Goal: Complete application form: Complete application form

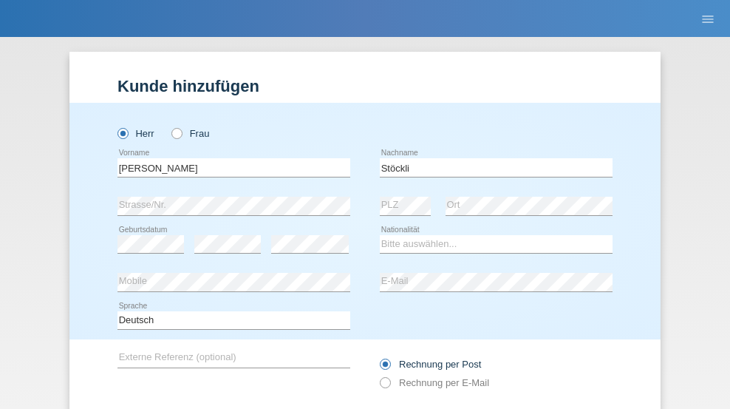
scroll to position [99, 0]
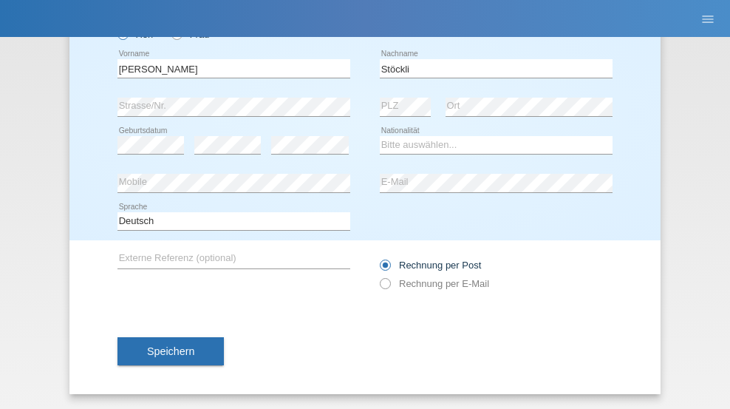
type input "Stöckli"
select select "CH"
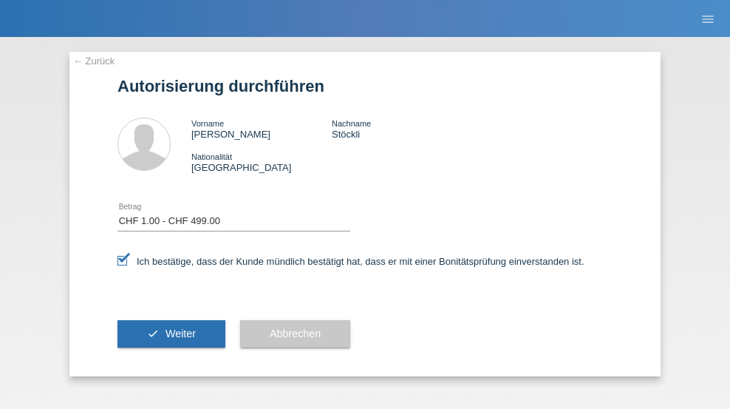
select select "1"
click at [171, 333] on span "Weiter" at bounding box center [181, 333] width 30 height 12
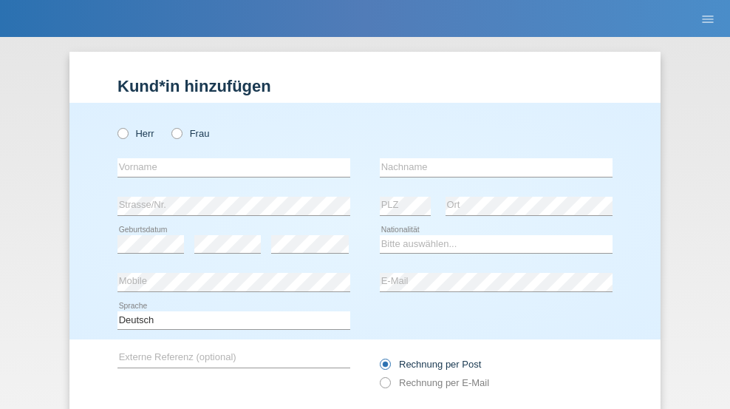
radio input "true"
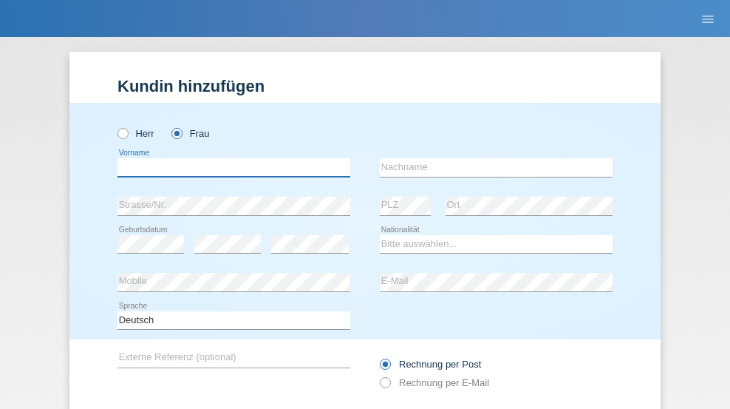
click at [228, 158] on input "text" at bounding box center [233, 167] width 233 height 18
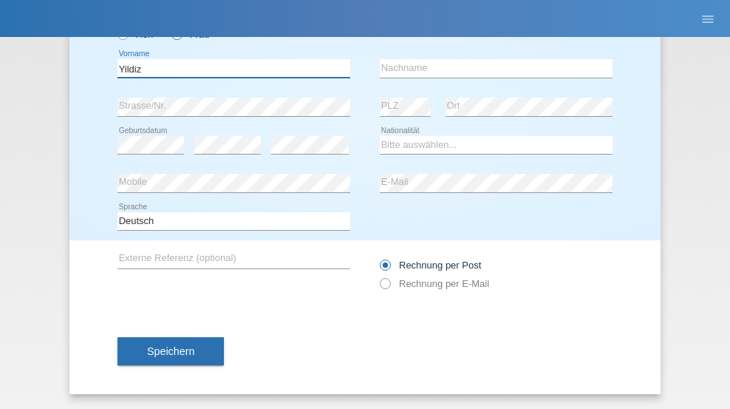
type input "Yildiz"
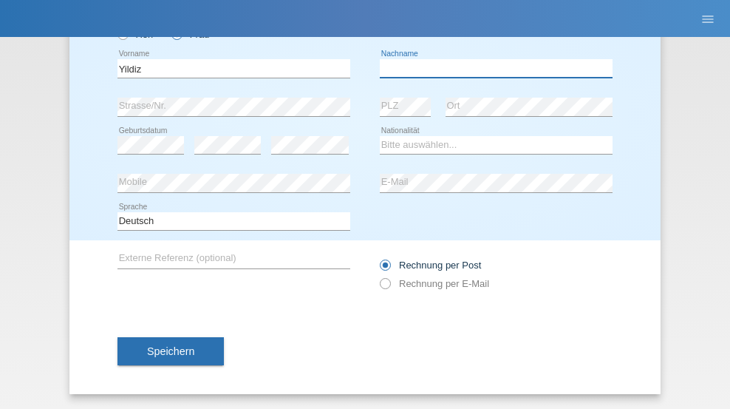
click at [491, 68] on input "text" at bounding box center [496, 68] width 233 height 18
type input "Derya"
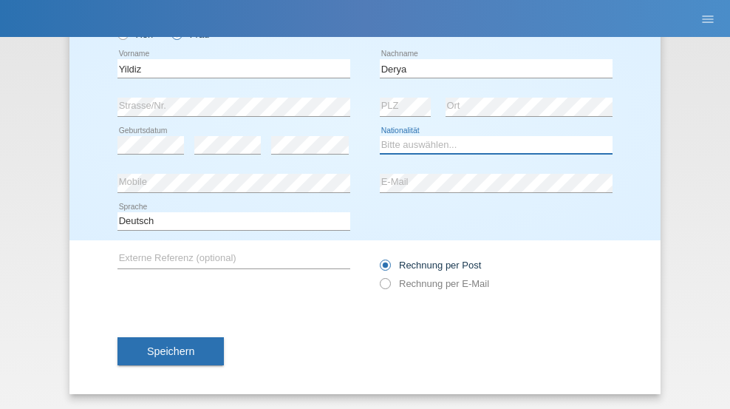
select select "TR"
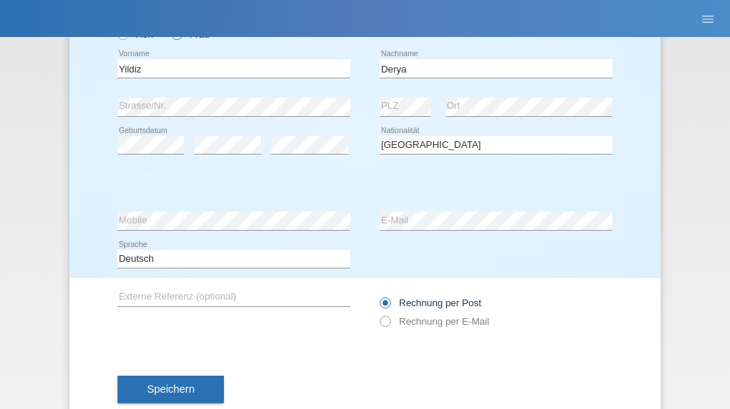
select select "C"
select select "02"
select select "10"
select select "2000"
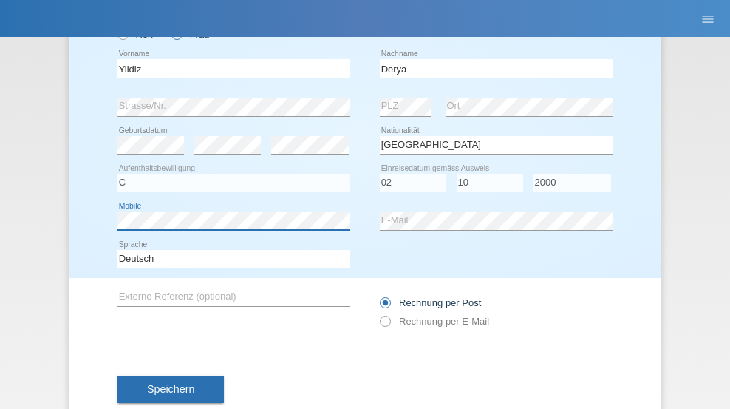
scroll to position [137, 0]
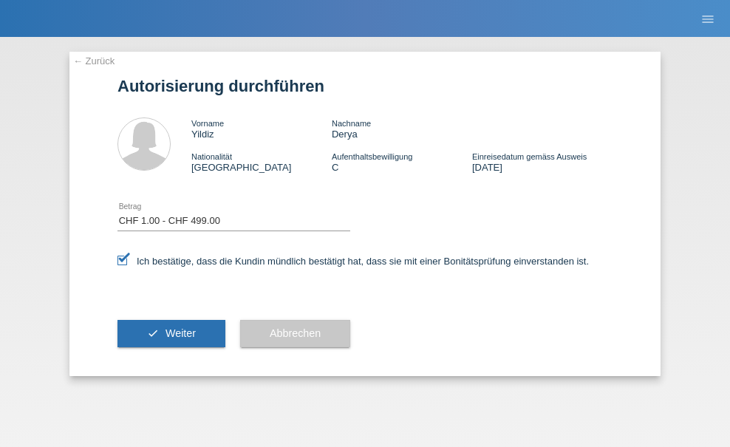
select select "1"
click at [171, 333] on span "Weiter" at bounding box center [181, 333] width 30 height 12
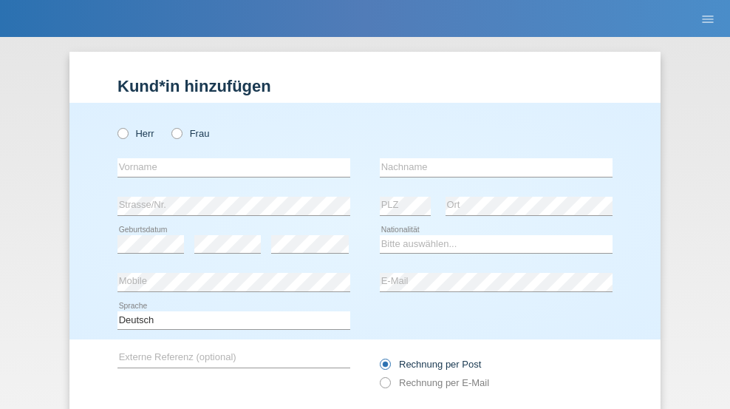
radio input "true"
click at [228, 158] on input "text" at bounding box center [233, 167] width 233 height 18
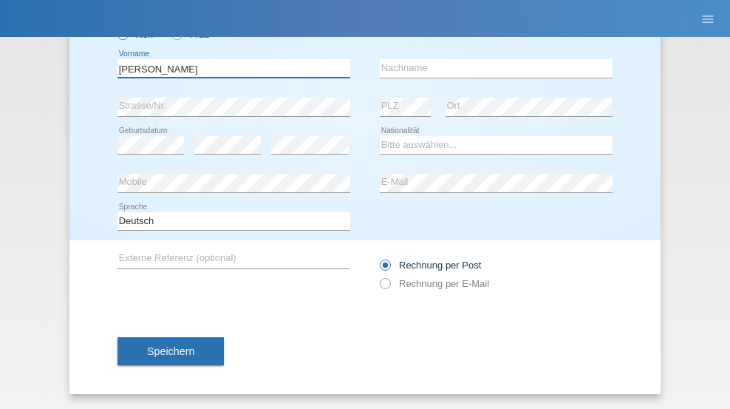
type input "[PERSON_NAME]"
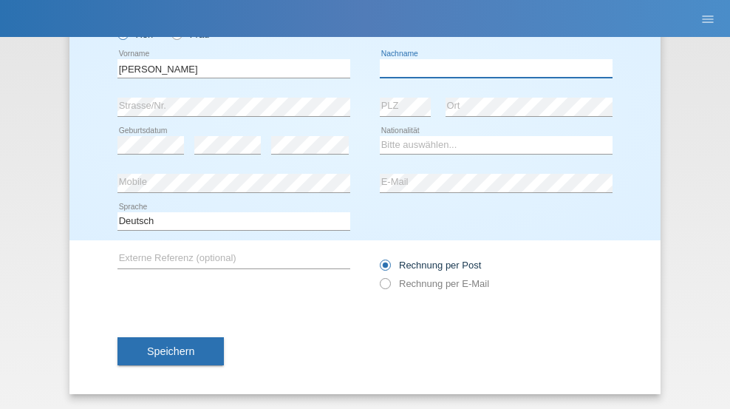
click at [491, 68] on input "text" at bounding box center [496, 68] width 233 height 18
type input "Gross"
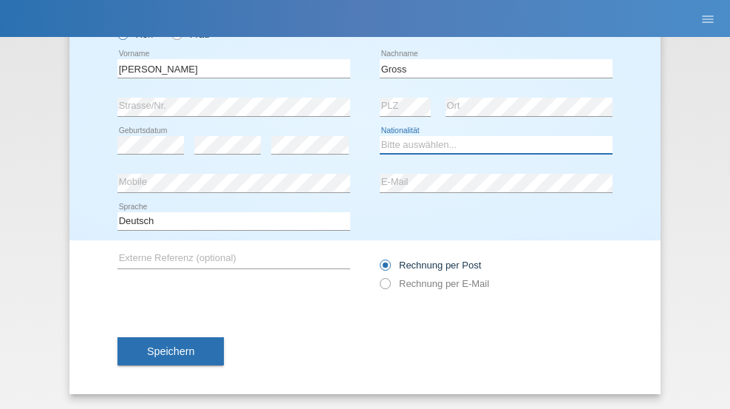
select select "CH"
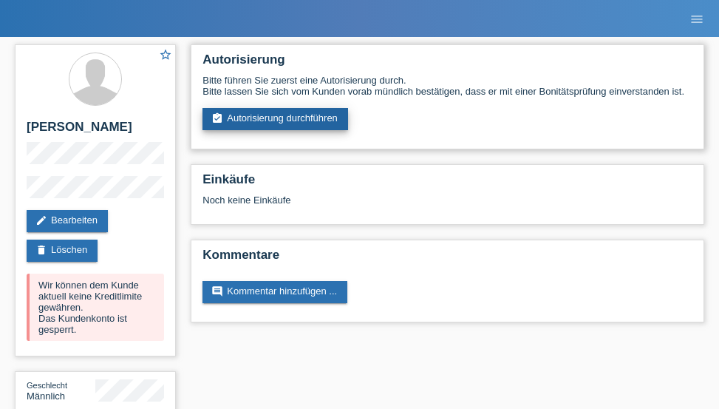
click at [276, 119] on link "assignment_turned_in Autorisierung durchführen" at bounding box center [275, 119] width 146 height 22
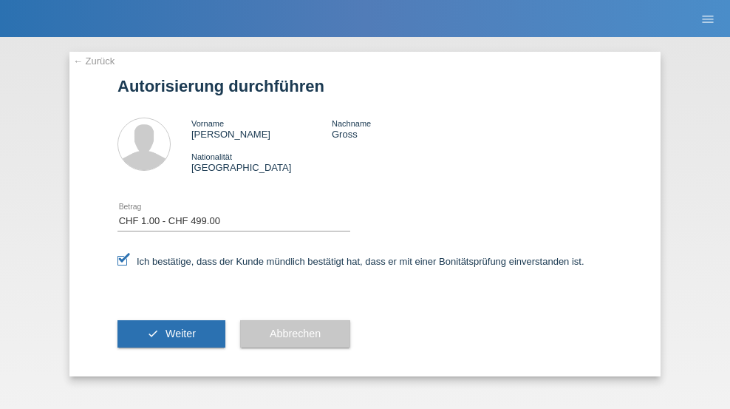
select select "1"
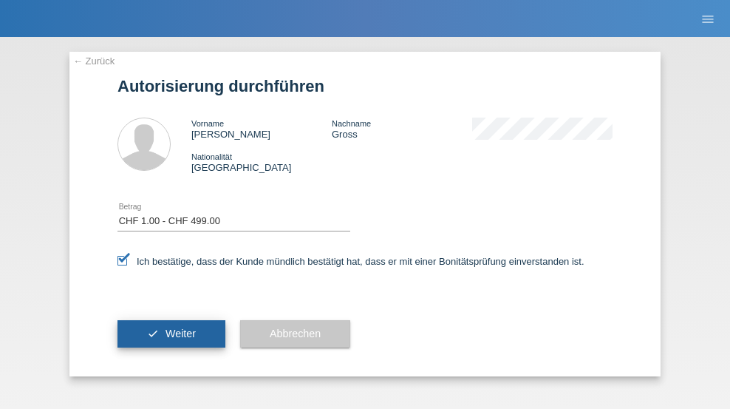
click at [171, 333] on span "Weiter" at bounding box center [181, 333] width 30 height 12
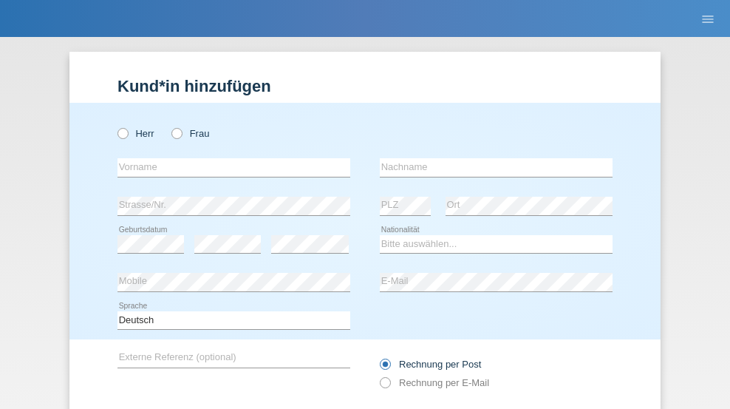
radio input "true"
click at [228, 158] on input "text" at bounding box center [233, 167] width 233 height 18
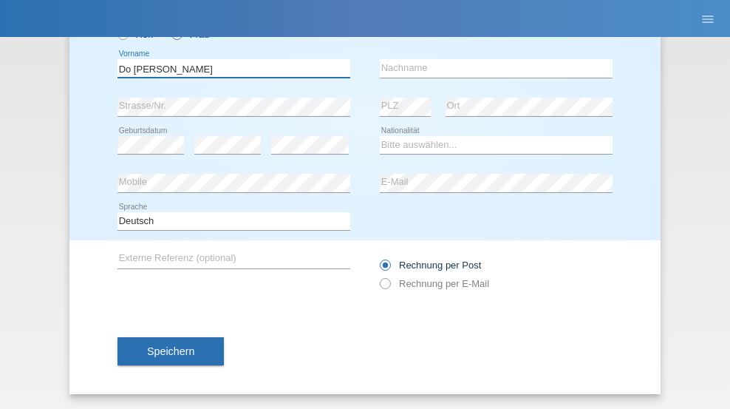
type input "Do carmo da silva"
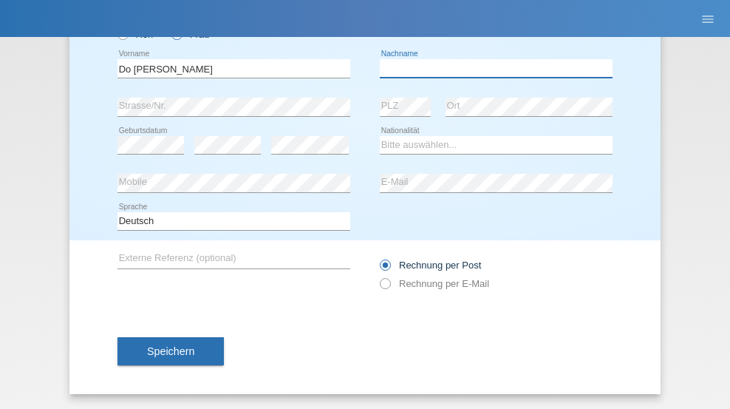
click at [491, 68] on input "text" at bounding box center [496, 68] width 233 height 18
type input "Elisabete Alexandra"
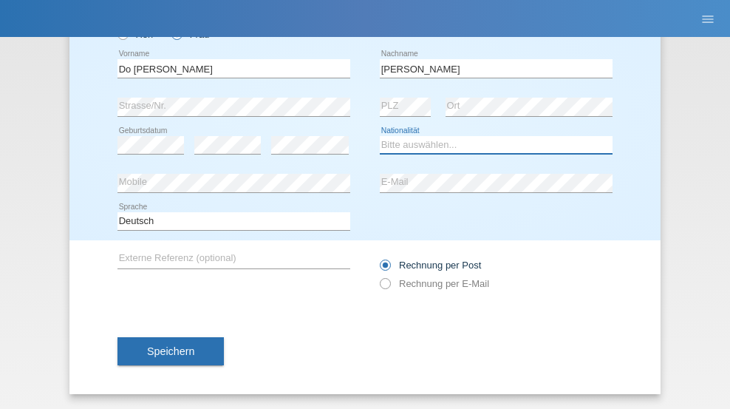
select select "PT"
select select "C"
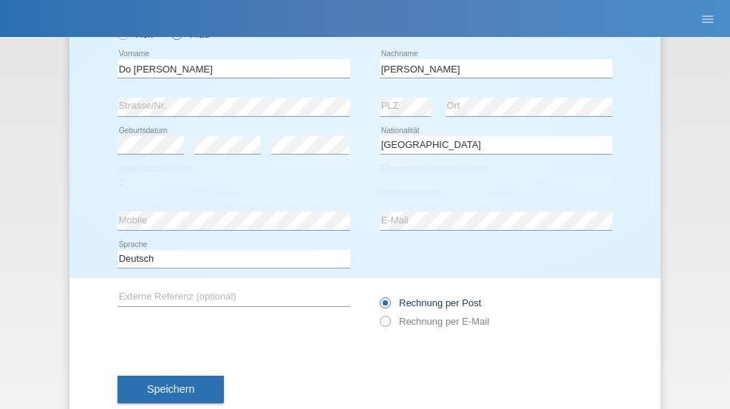
select select "25"
select select "03"
select select "2005"
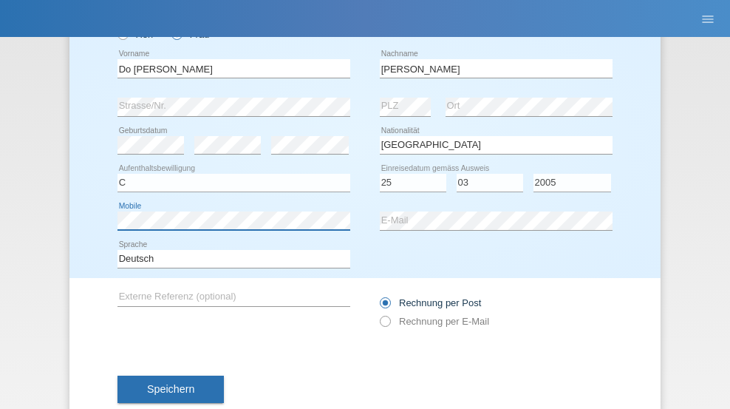
scroll to position [137, 0]
